Goal: Transaction & Acquisition: Purchase product/service

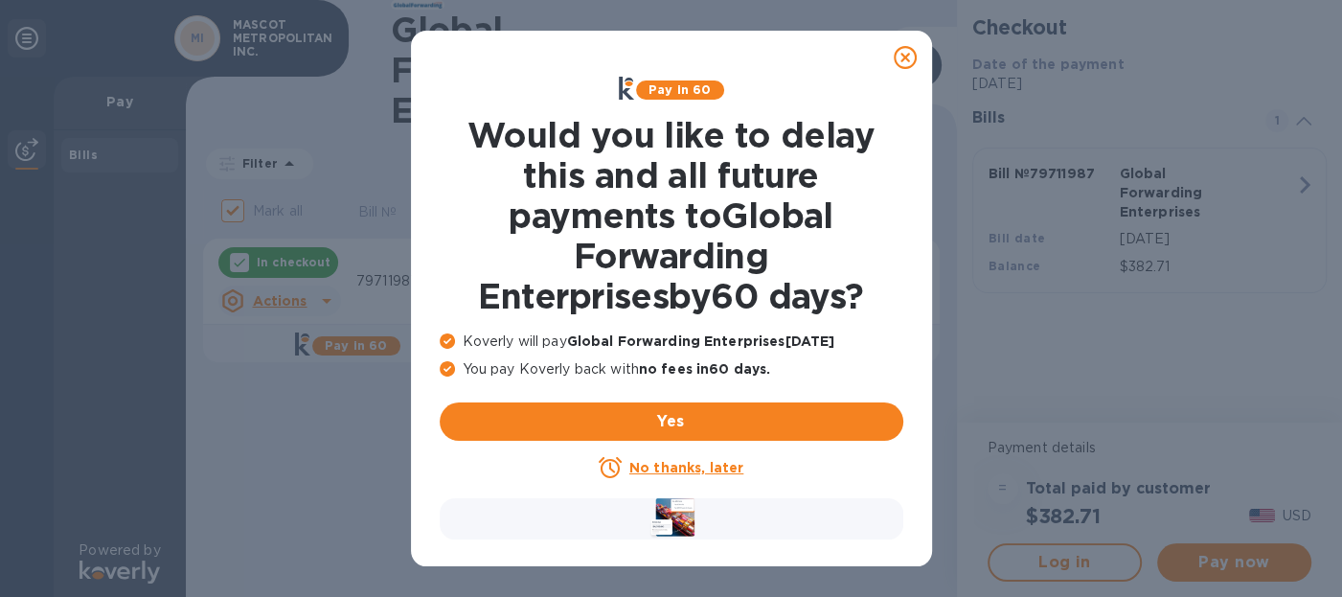
click at [677, 467] on u "No thanks, later" at bounding box center [686, 467] width 114 height 15
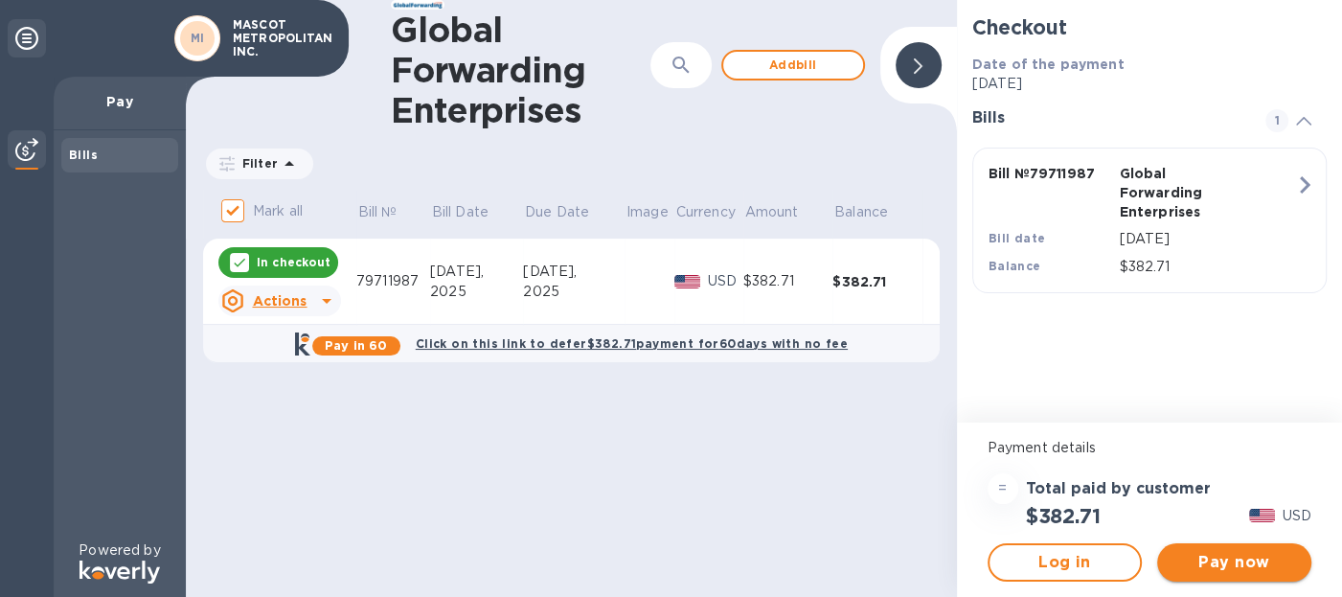
click at [1244, 563] on span "Pay now" at bounding box center [1235, 562] width 124 height 23
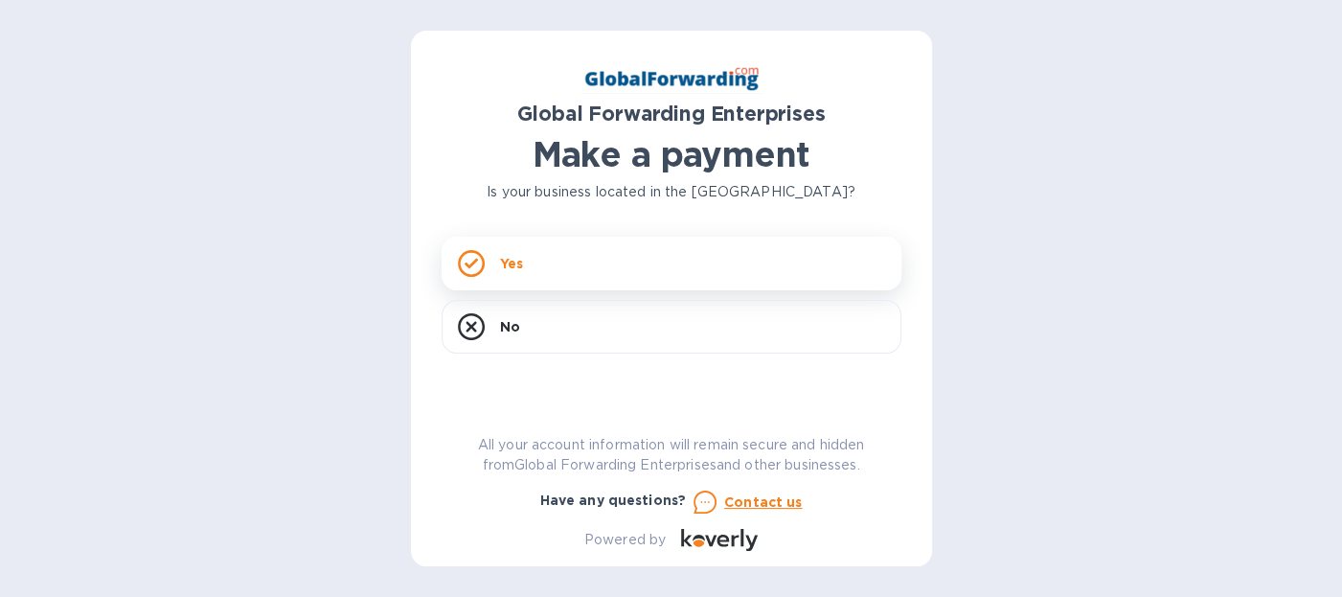
click at [506, 259] on p "Yes" at bounding box center [511, 263] width 23 height 19
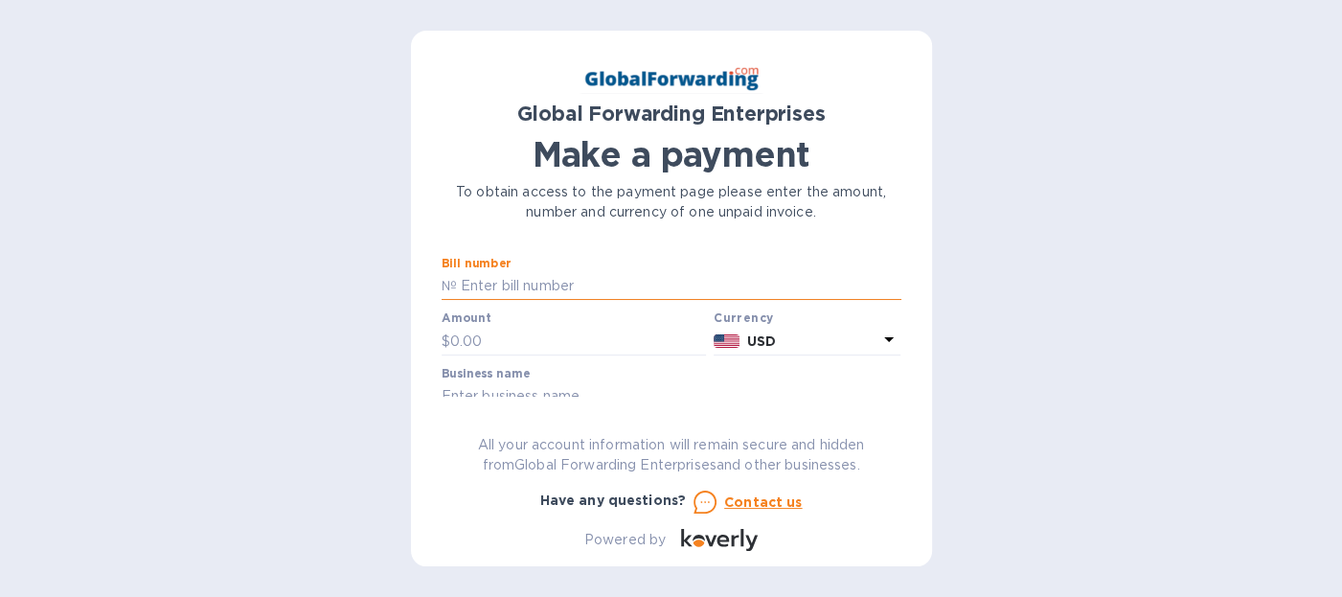
click at [562, 291] on input "text" at bounding box center [679, 286] width 444 height 29
type input "79711987"
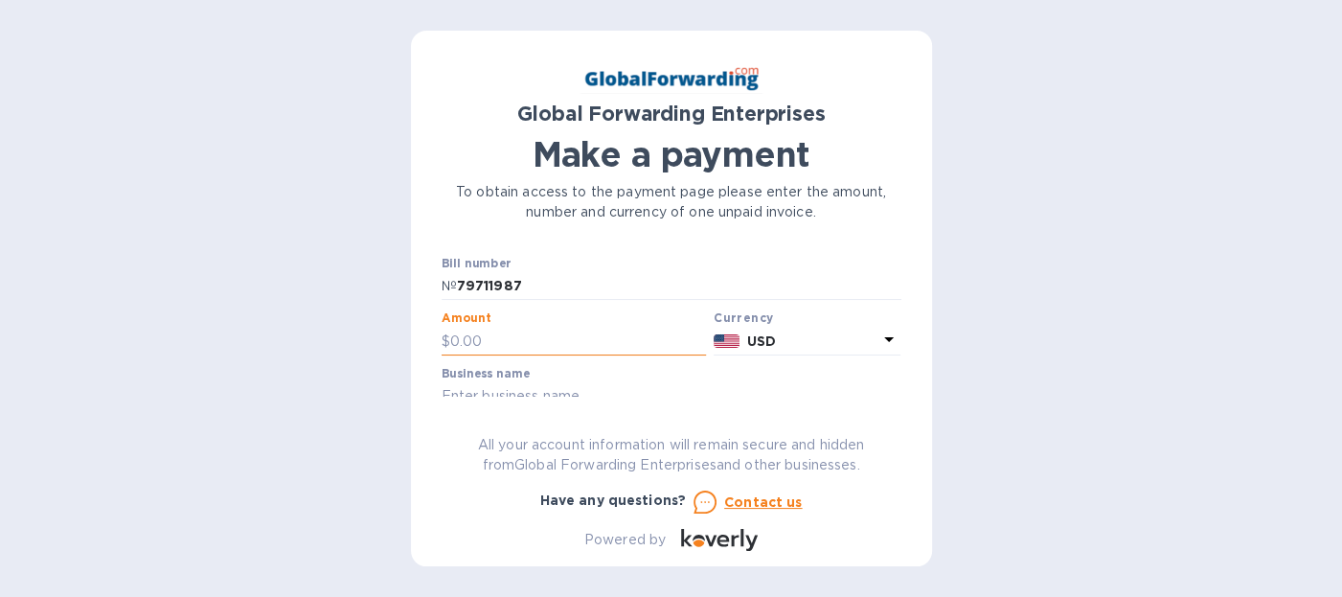
click at [476, 341] on input "text" at bounding box center [578, 341] width 257 height 29
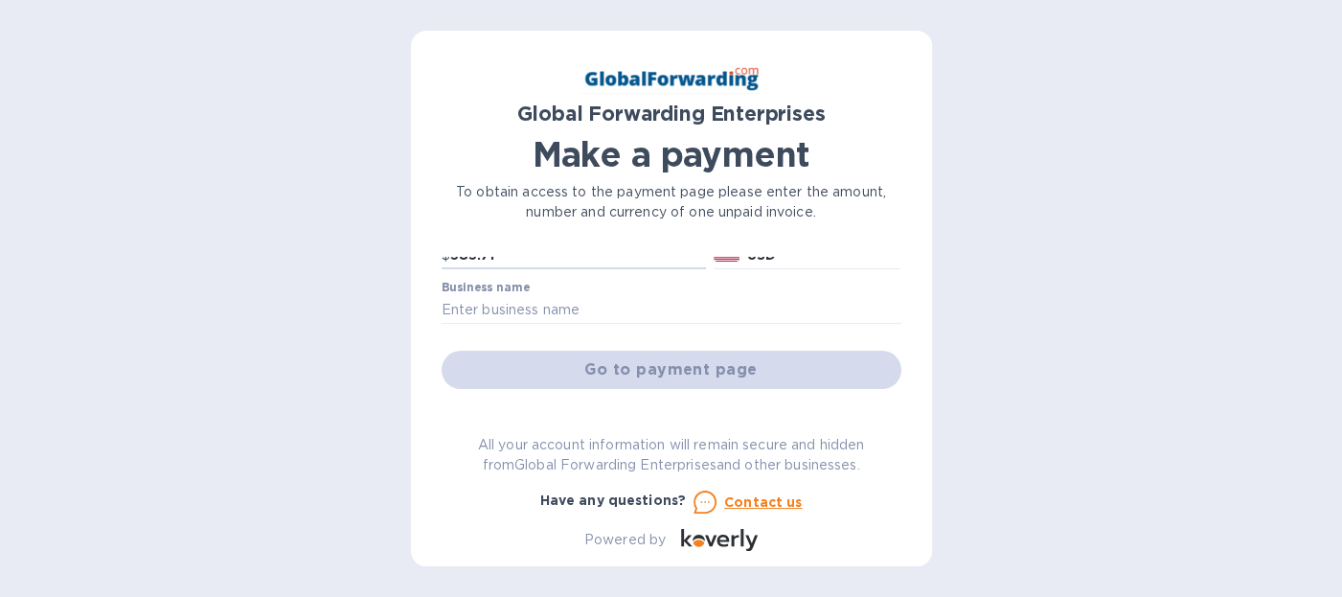
scroll to position [102, 0]
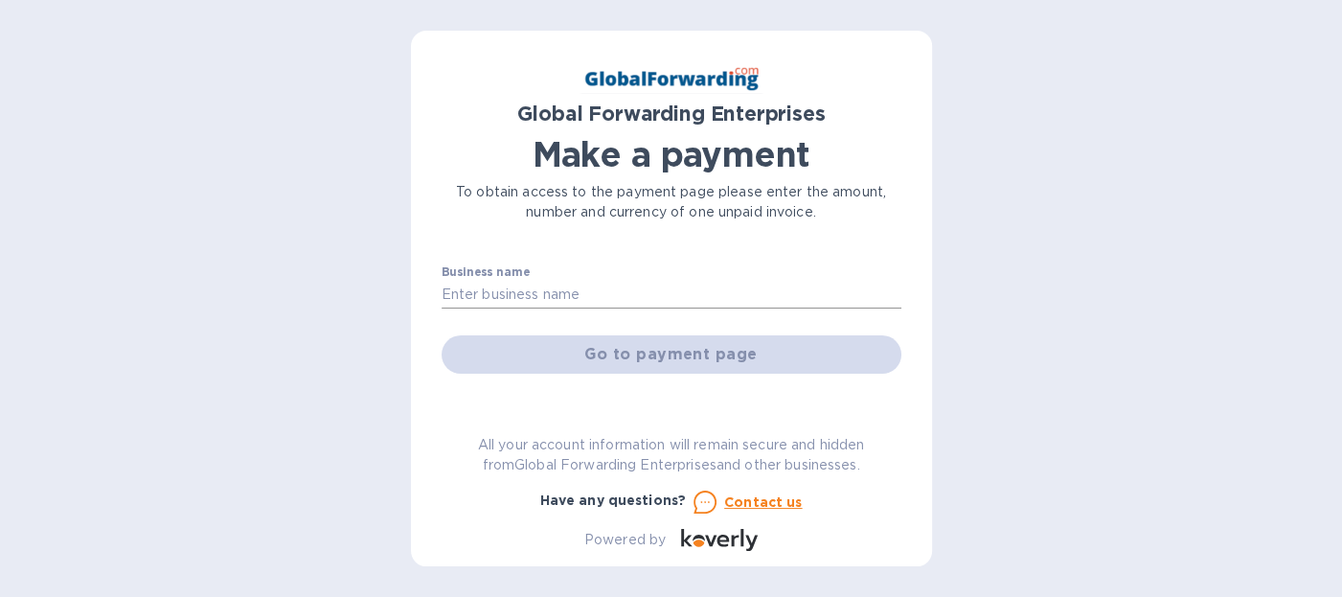
type input "383.71"
click at [647, 293] on input "text" at bounding box center [672, 295] width 460 height 29
type input "MASCOT METROPOLITAN INC."
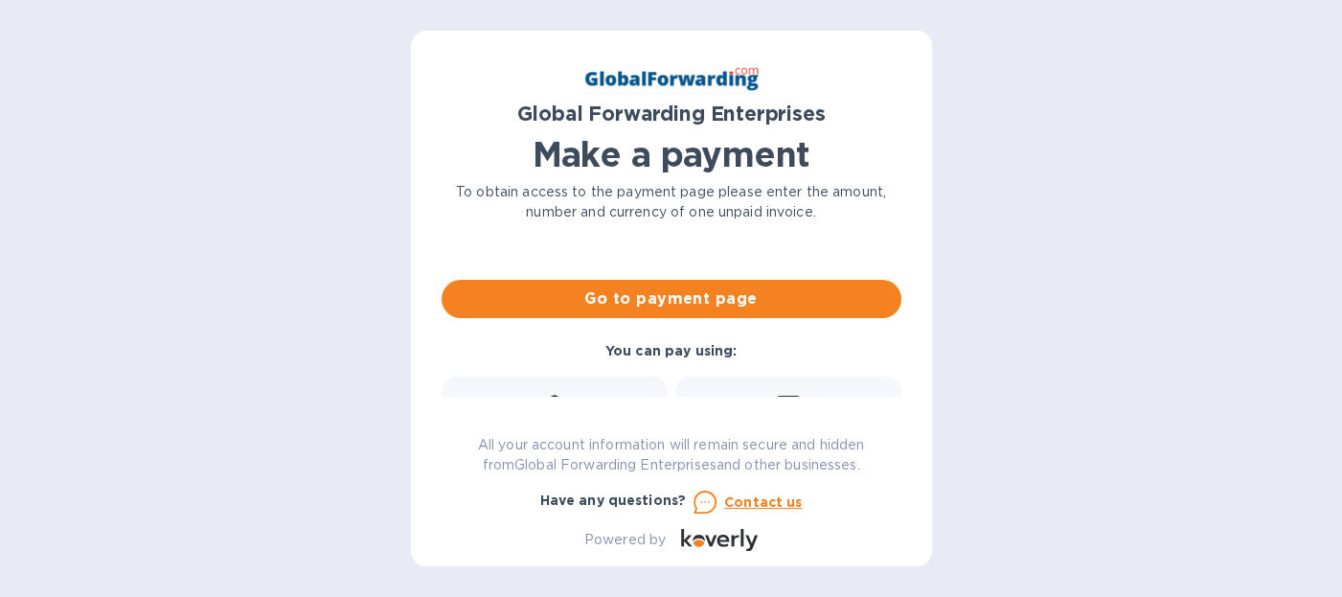
scroll to position [160, 0]
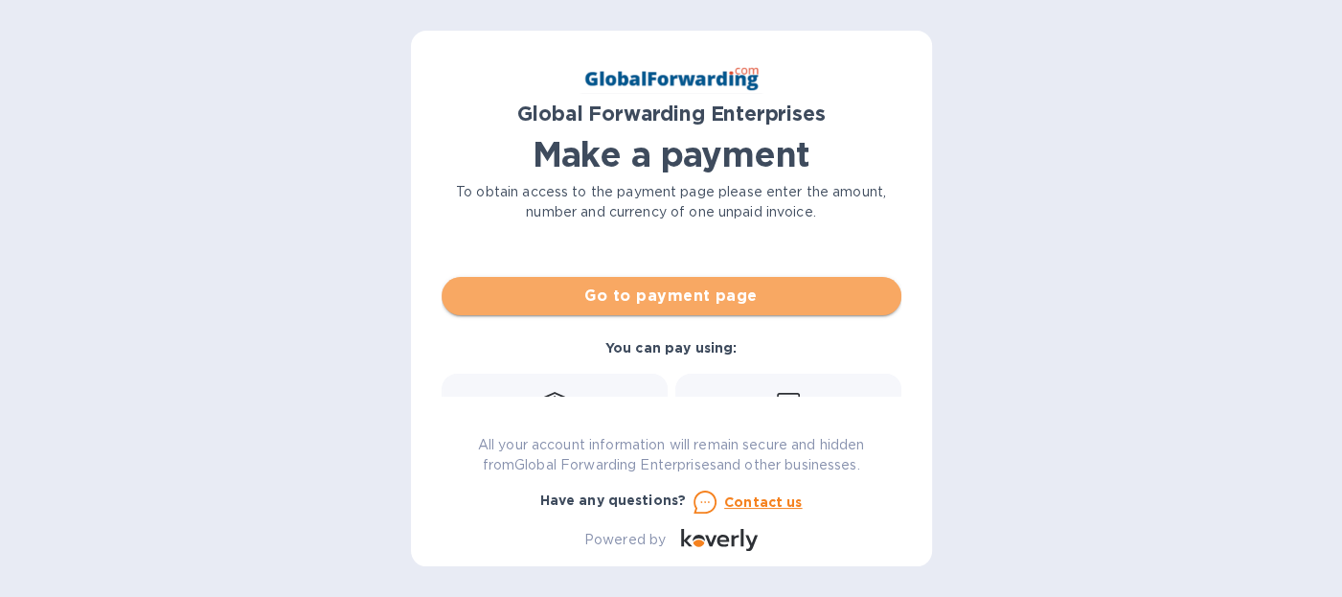
click at [739, 300] on span "Go to payment page" at bounding box center [671, 296] width 429 height 23
